Goal: Task Accomplishment & Management: Use online tool/utility

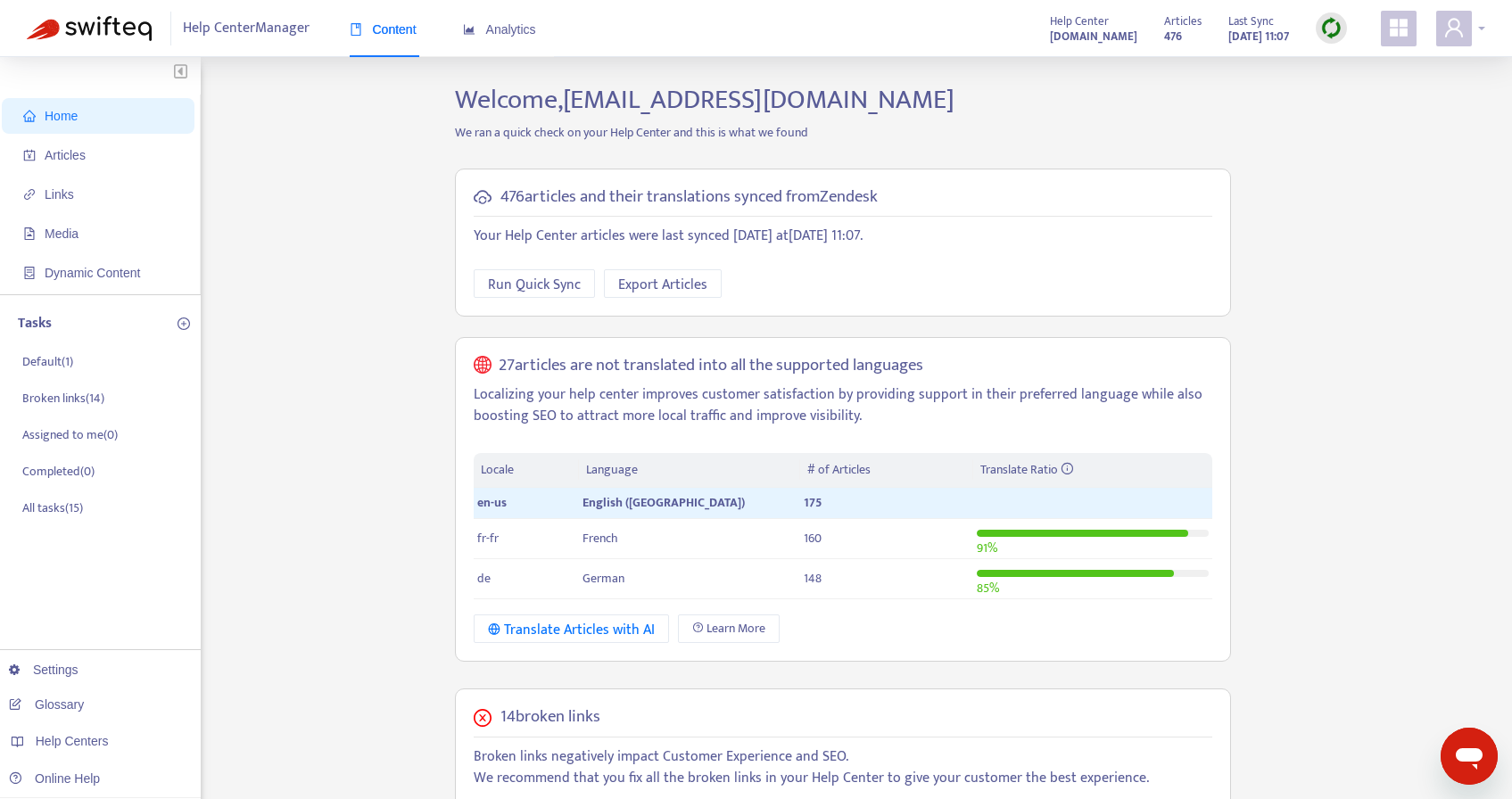
click at [1438, 30] on span at bounding box center [1453, 28] width 35 height 35
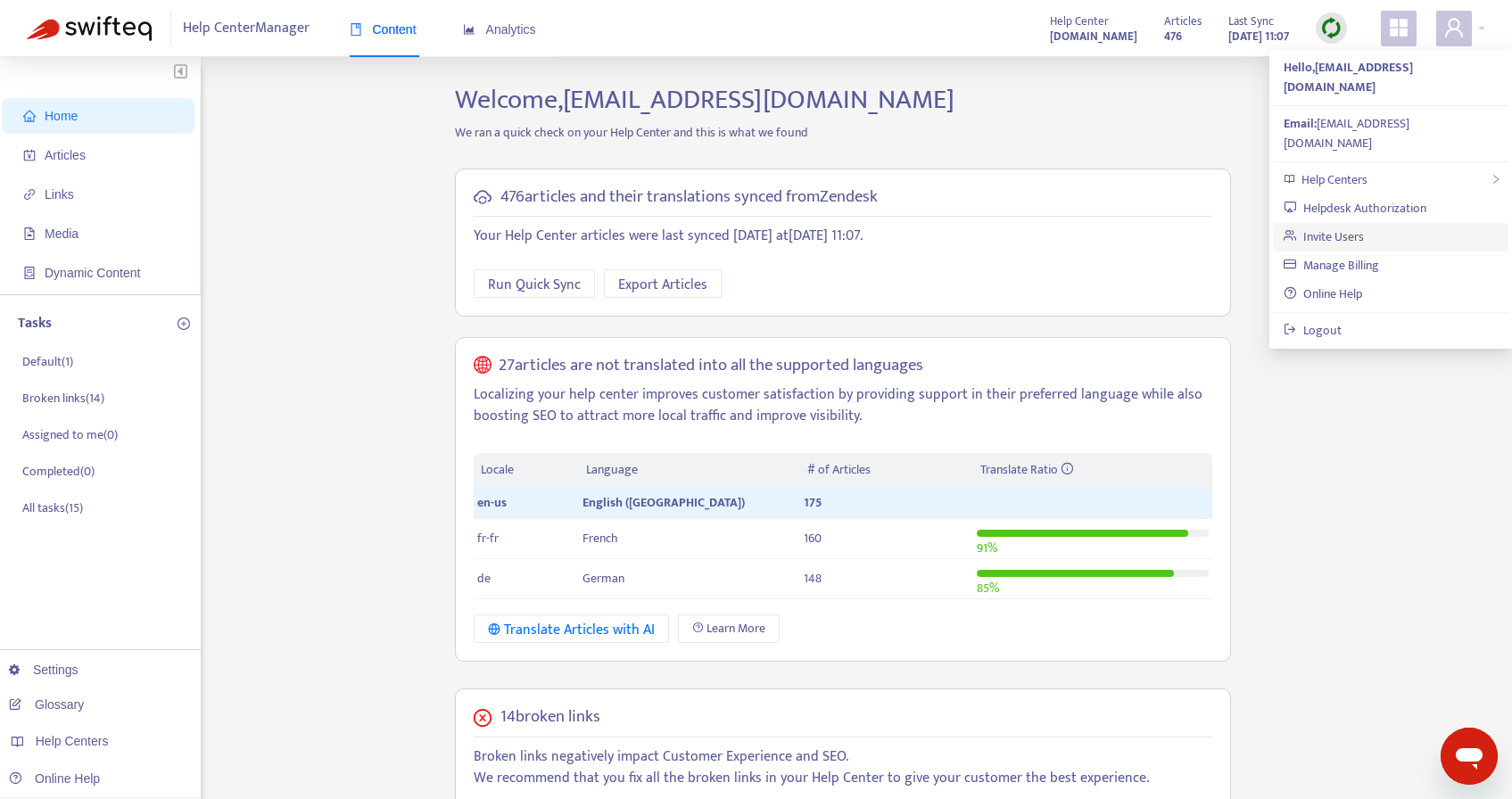
click at [1357, 227] on link "Invite Users" at bounding box center [1323, 237] width 80 height 21
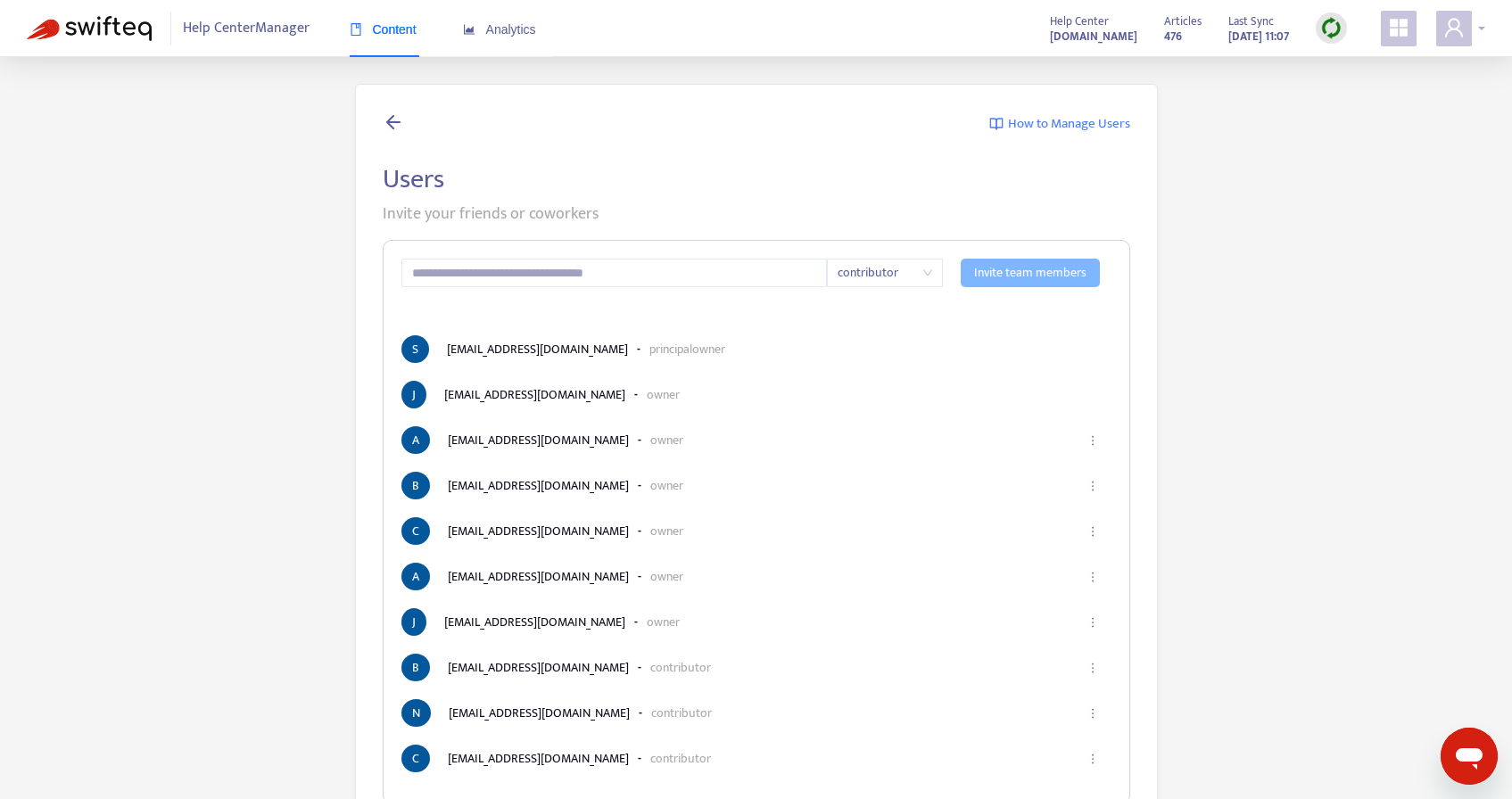
click at [1465, 27] on span at bounding box center [1453, 28] width 35 height 35
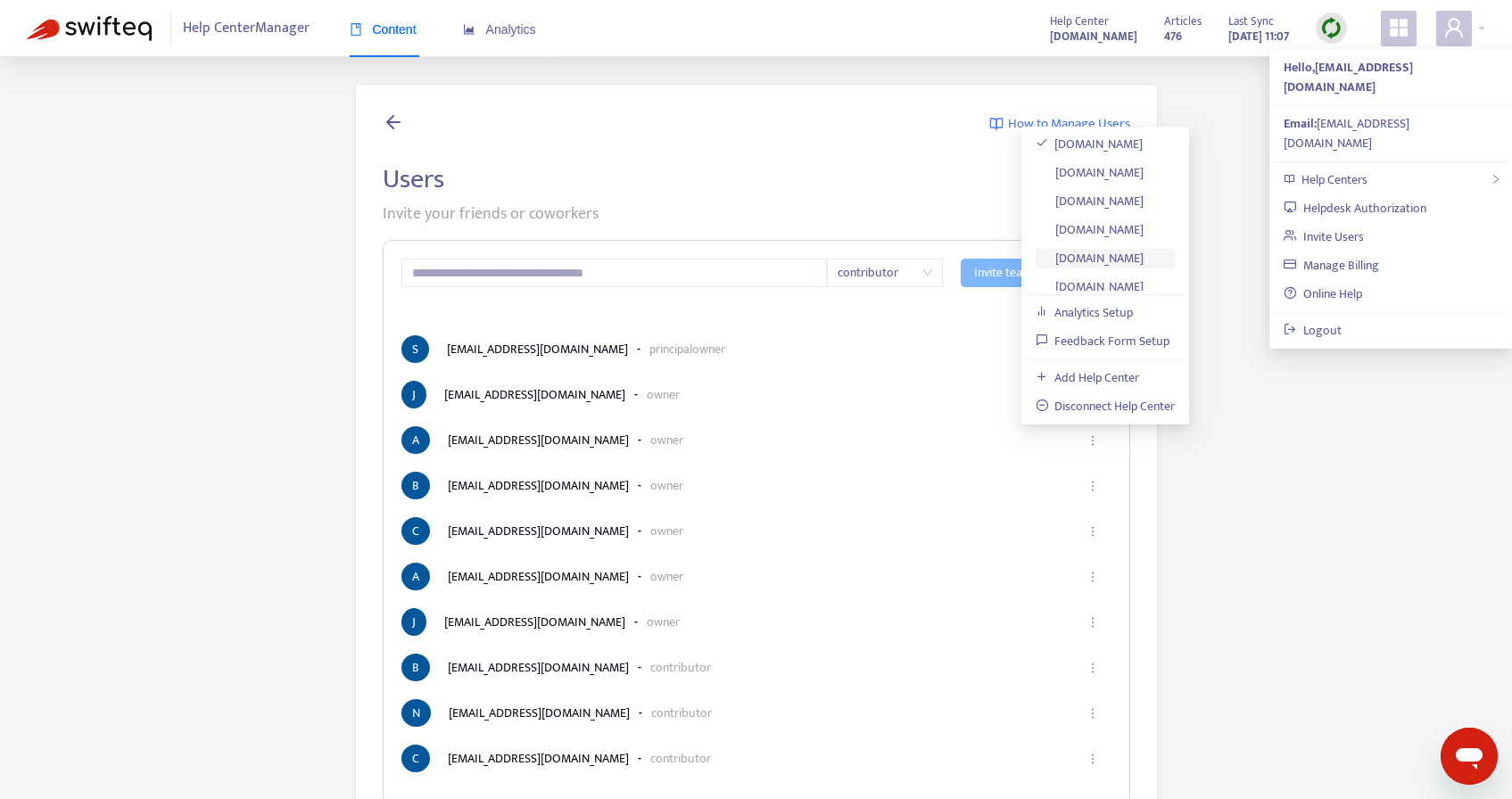
click at [1129, 255] on link "[DOMAIN_NAME]" at bounding box center [1090, 258] width 109 height 21
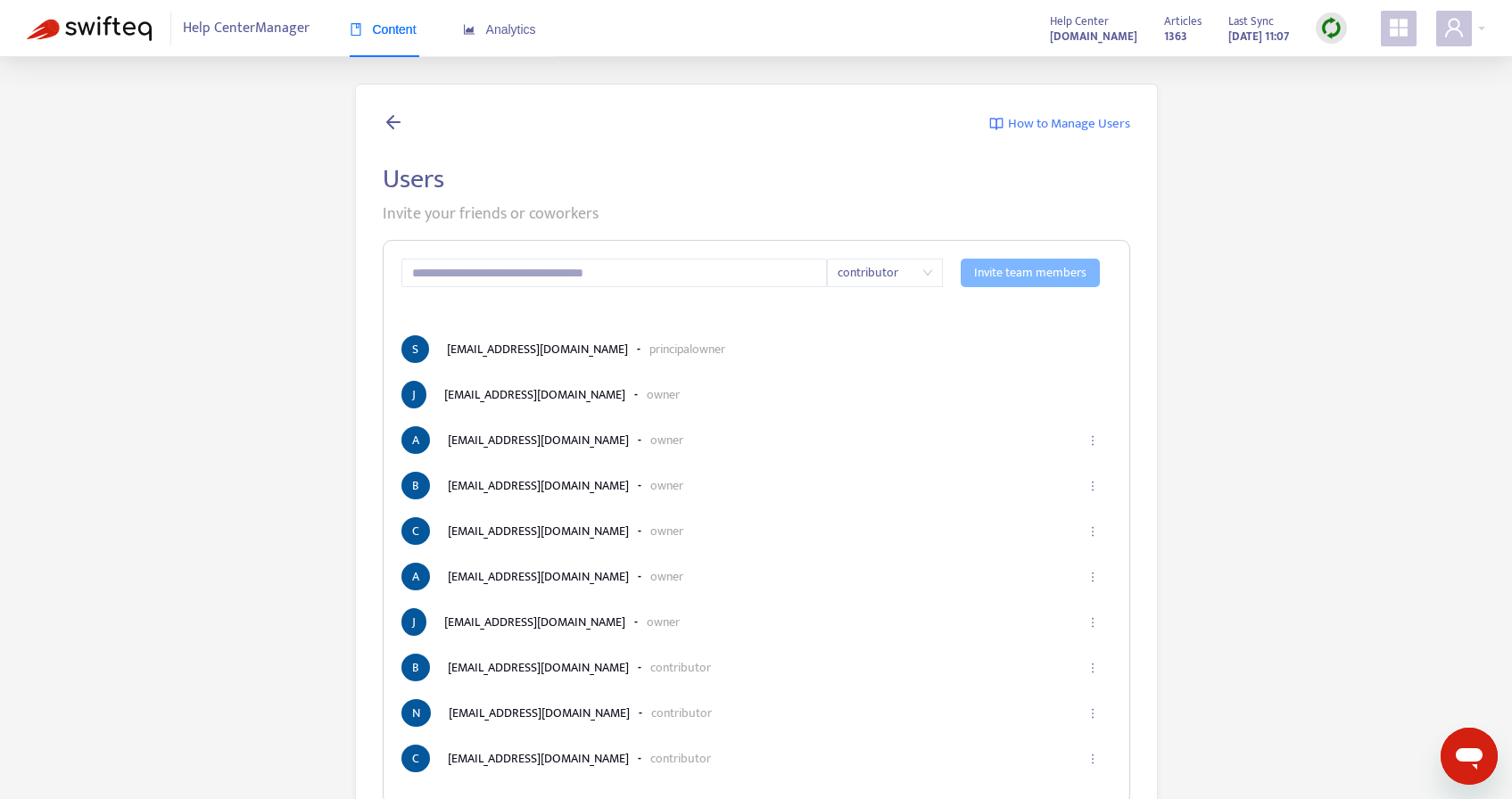
click at [1336, 29] on img at bounding box center [1331, 28] width 22 height 22
click at [1341, 67] on link "Quick Sync" at bounding box center [1368, 65] width 76 height 21
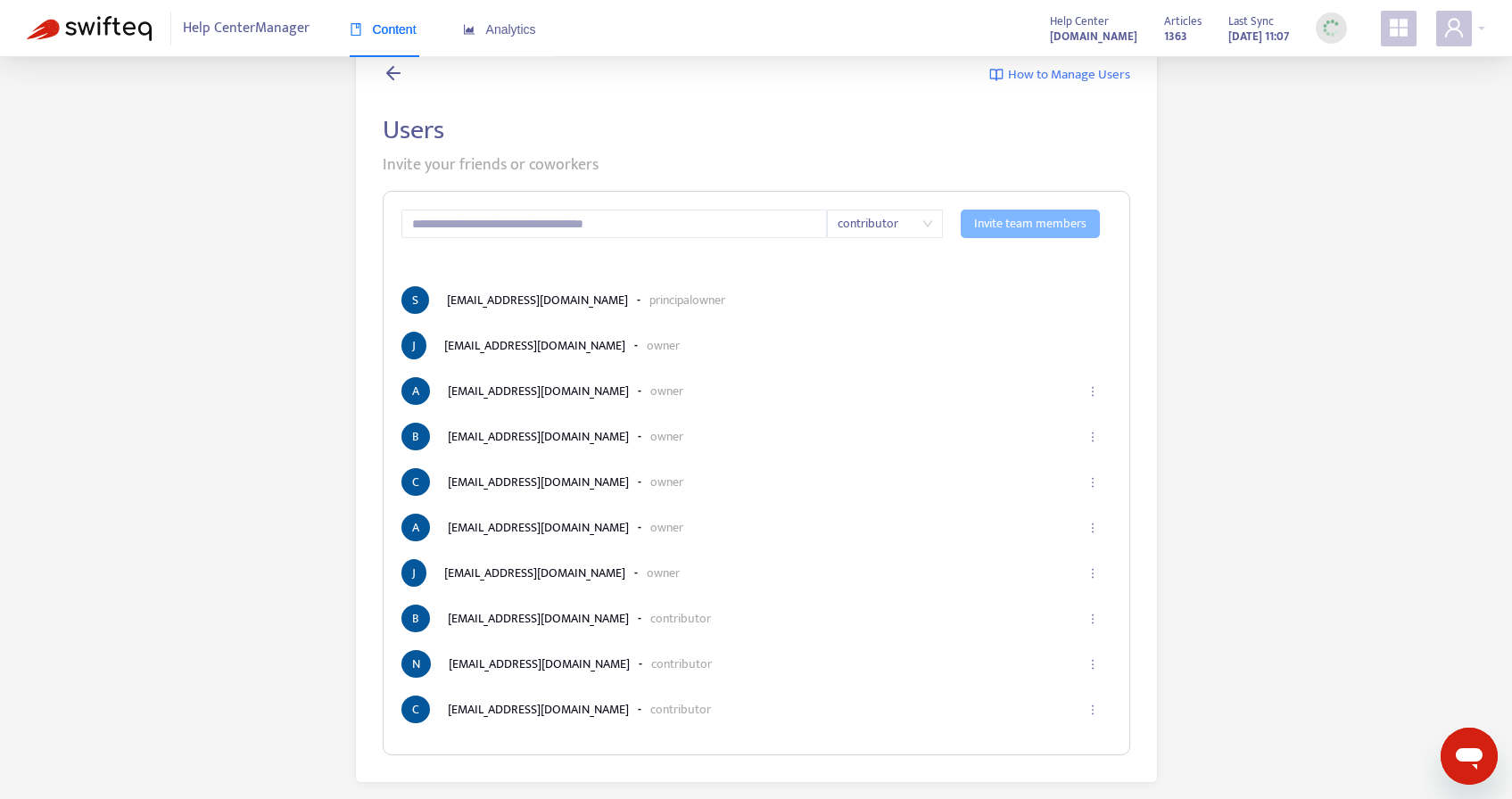
scroll to position [57, 0]
